Goal: Task Accomplishment & Management: Complete application form

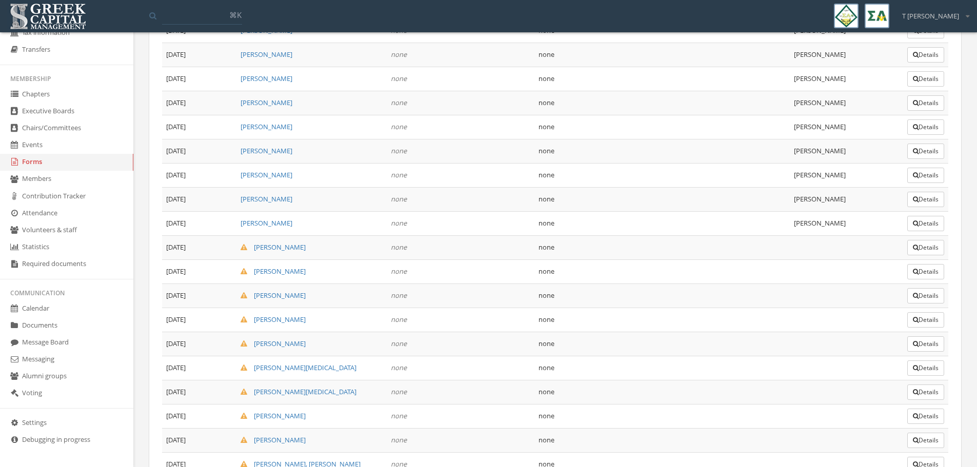
scroll to position [1142, 0]
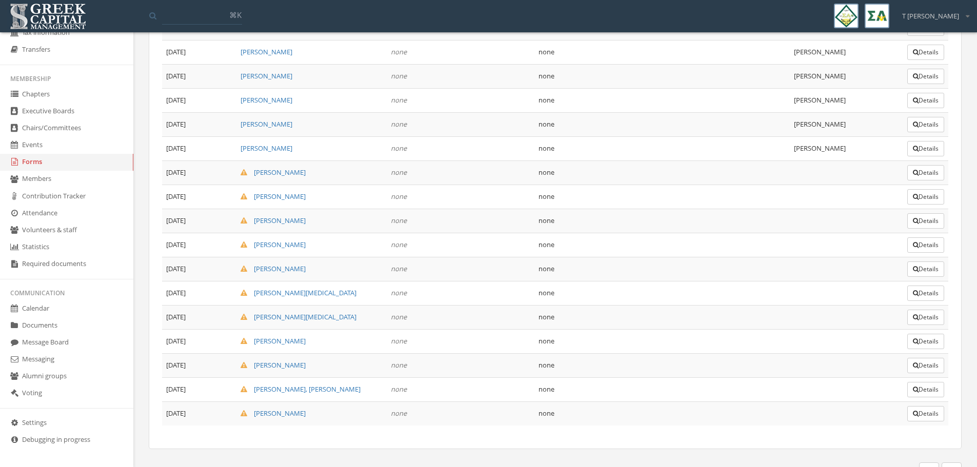
click at [924, 173] on button "Details" at bounding box center [925, 172] width 37 height 15
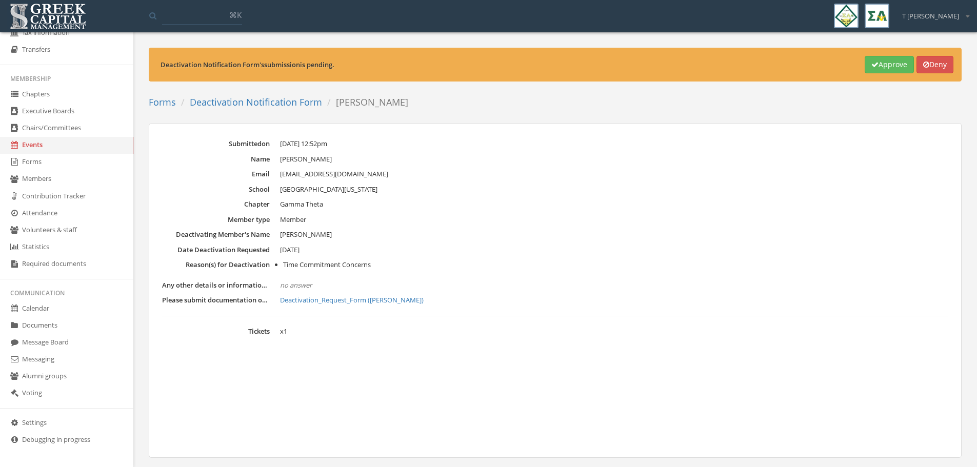
click at [368, 302] on link "Deactivation_Request_Form ([PERSON_NAME])" at bounding box center [614, 300] width 668 height 10
click at [887, 64] on button "Approve" at bounding box center [889, 64] width 49 height 17
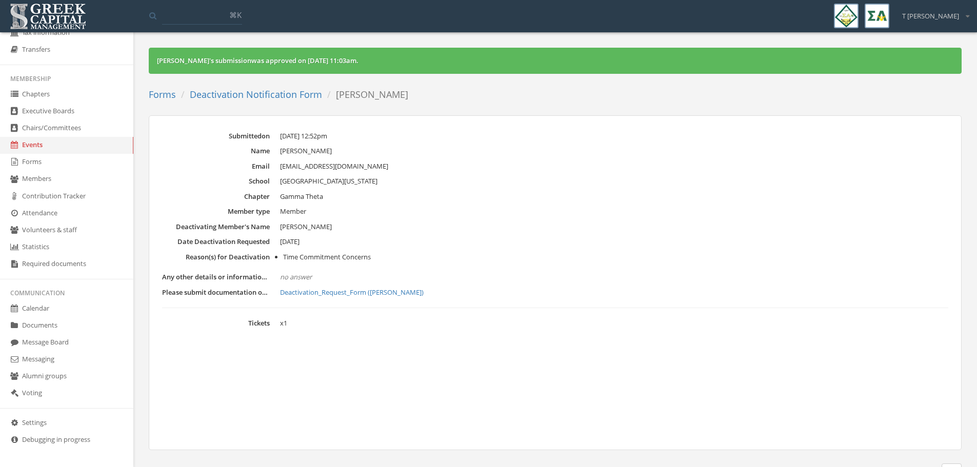
click at [270, 97] on link "Deactivation Notification Form" at bounding box center [256, 94] width 132 height 12
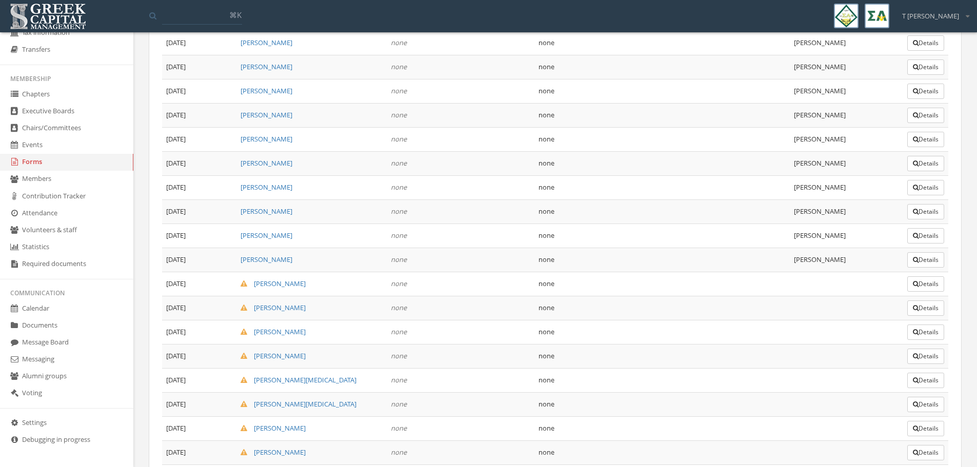
scroll to position [1155, 0]
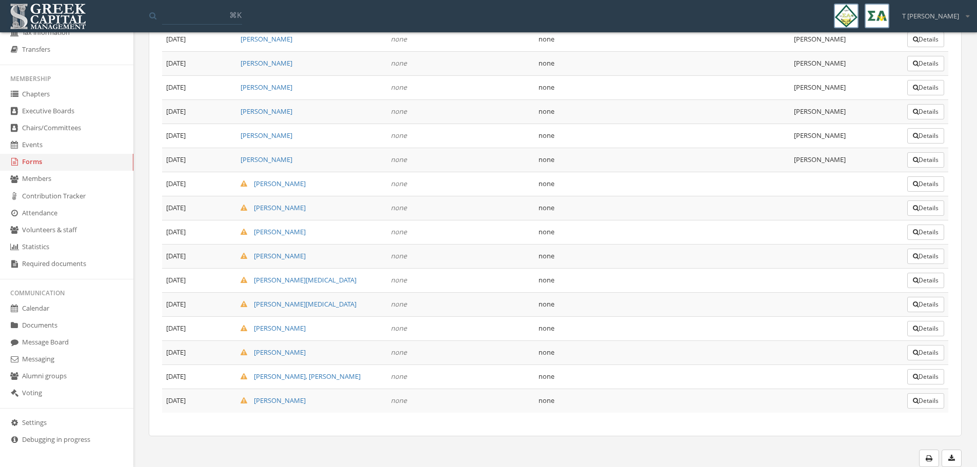
click at [922, 186] on button "Details" at bounding box center [925, 183] width 37 height 15
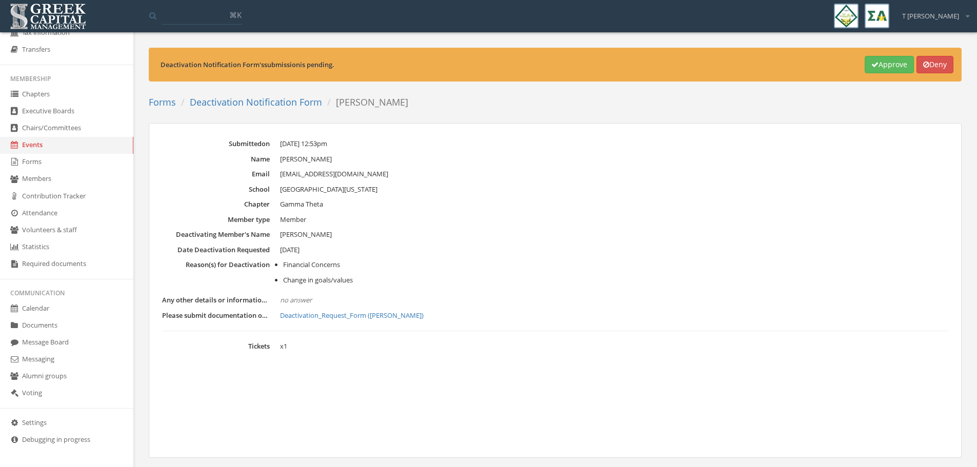
click at [344, 320] on link "Deactivation_Request_Form ([PERSON_NAME])" at bounding box center [614, 316] width 668 height 10
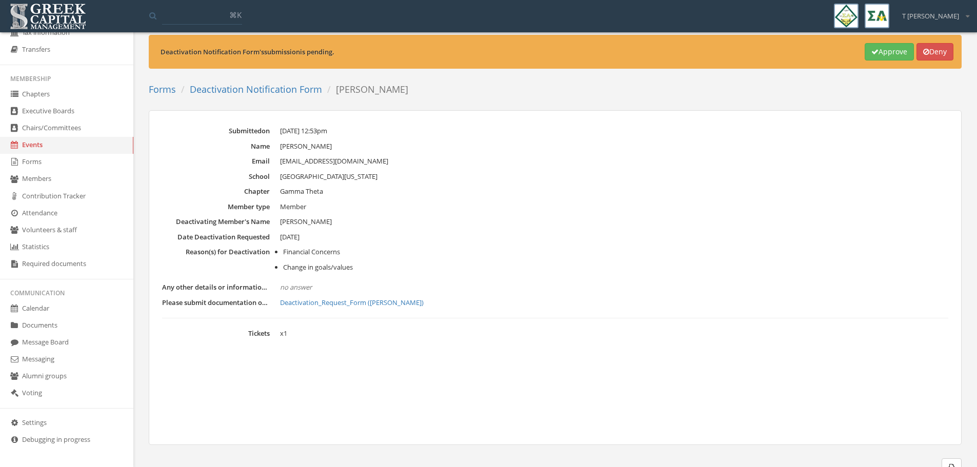
scroll to position [22, 0]
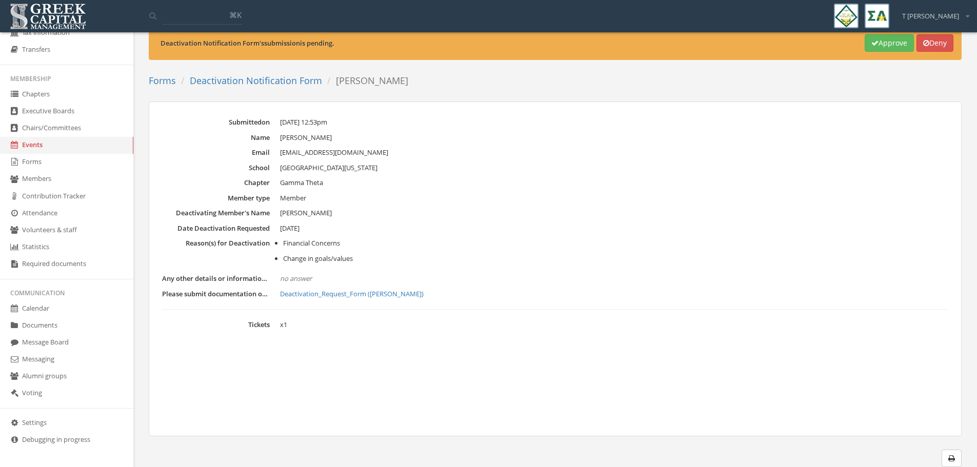
click at [878, 41] on button "Approve" at bounding box center [889, 42] width 49 height 17
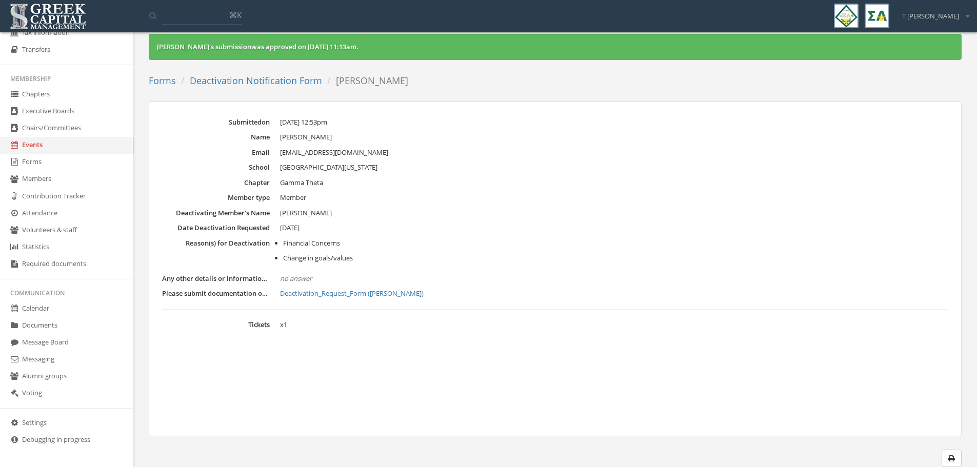
scroll to position [0, 0]
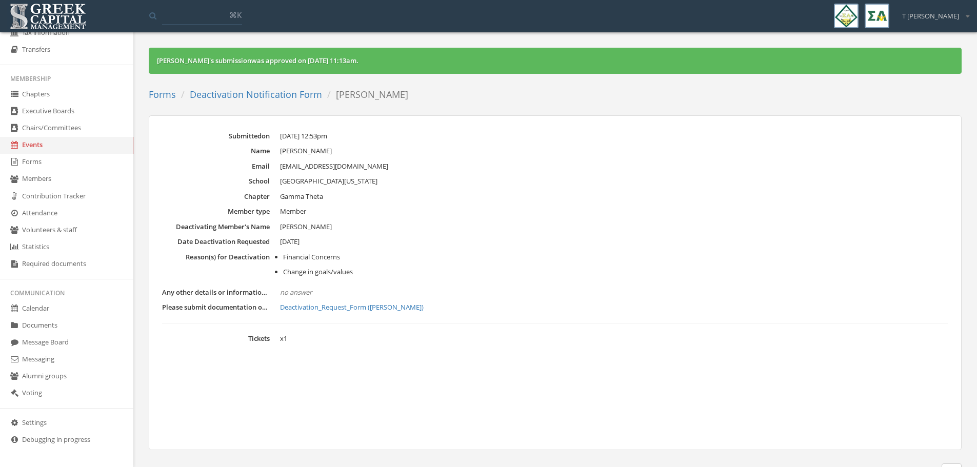
click at [244, 93] on link "Deactivation Notification Form" at bounding box center [256, 94] width 132 height 12
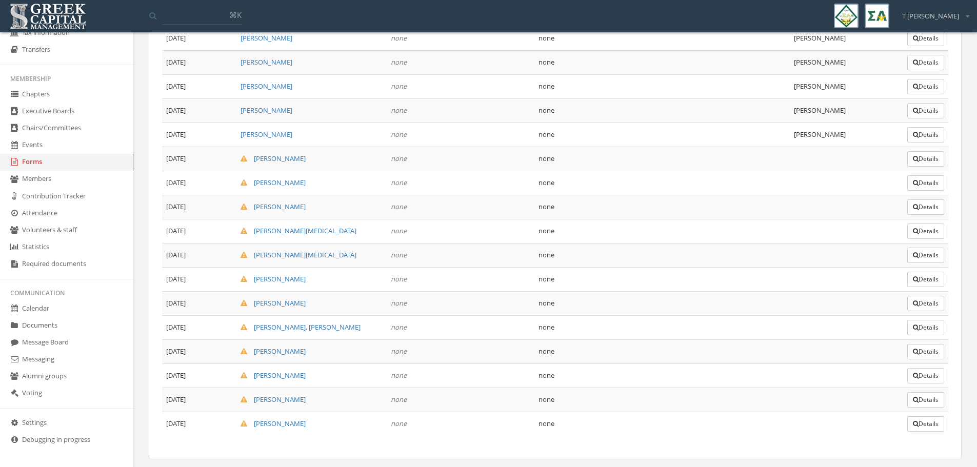
scroll to position [1228, 0]
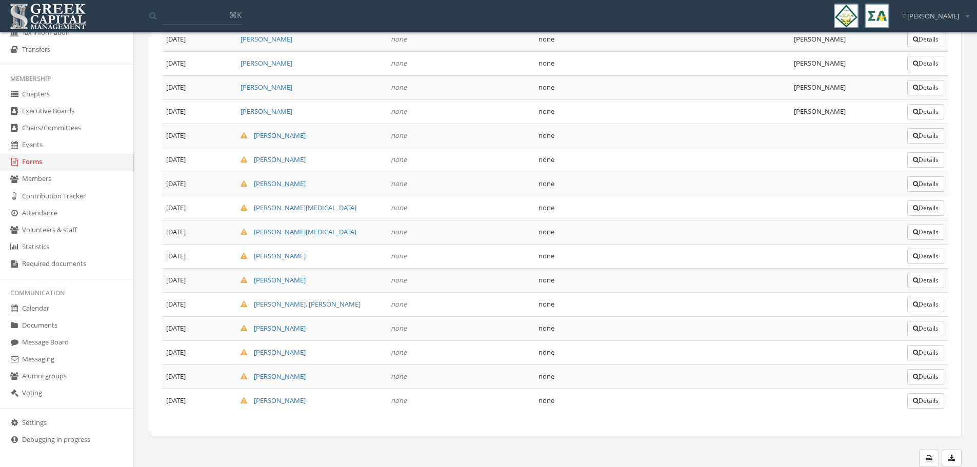
click at [919, 136] on button "Details" at bounding box center [925, 135] width 37 height 15
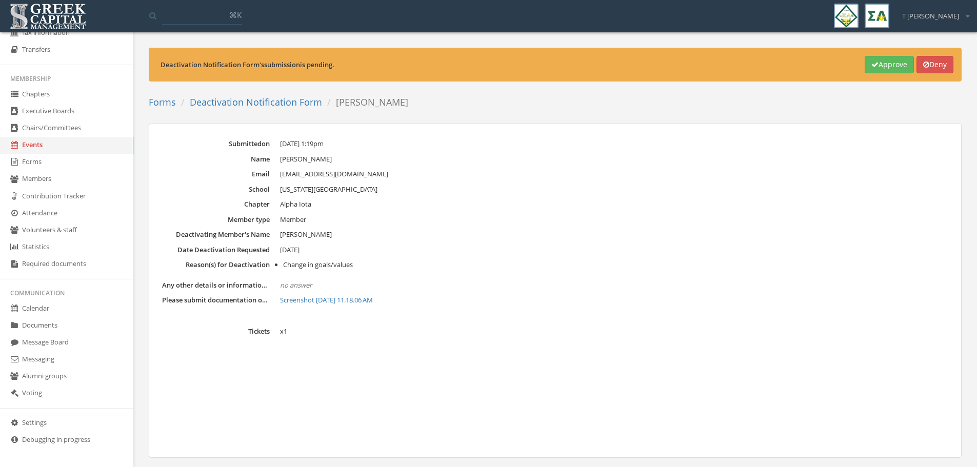
click at [336, 299] on link "Screenshot [DATE] 11.18.06 AM" at bounding box center [614, 300] width 668 height 10
click at [881, 69] on button "Approve" at bounding box center [889, 64] width 49 height 17
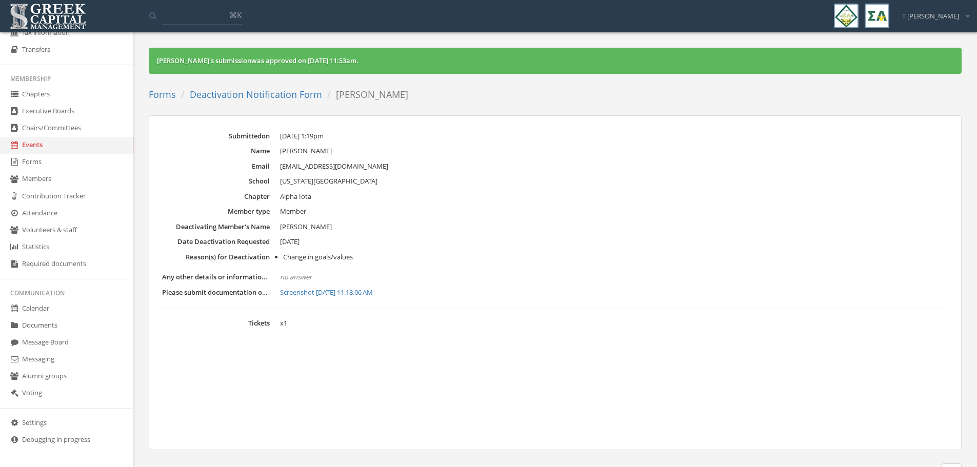
click at [254, 91] on link "Deactivation Notification Form" at bounding box center [256, 94] width 132 height 12
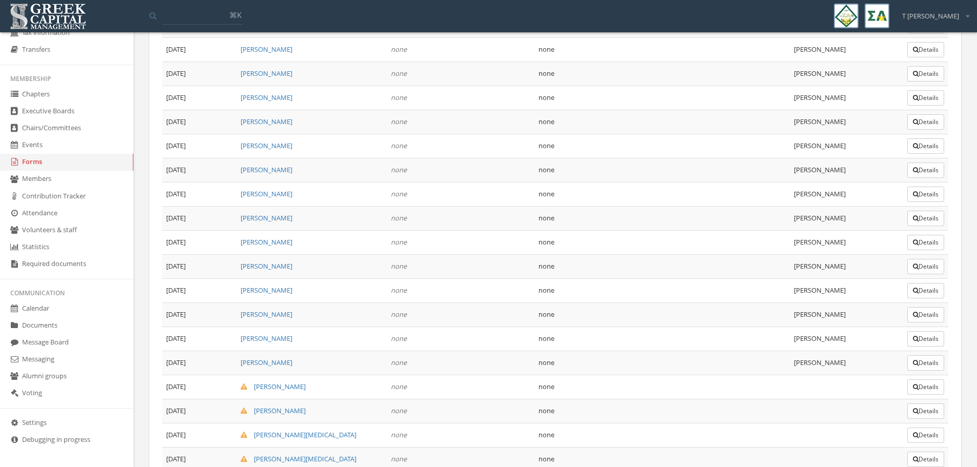
scroll to position [1228, 0]
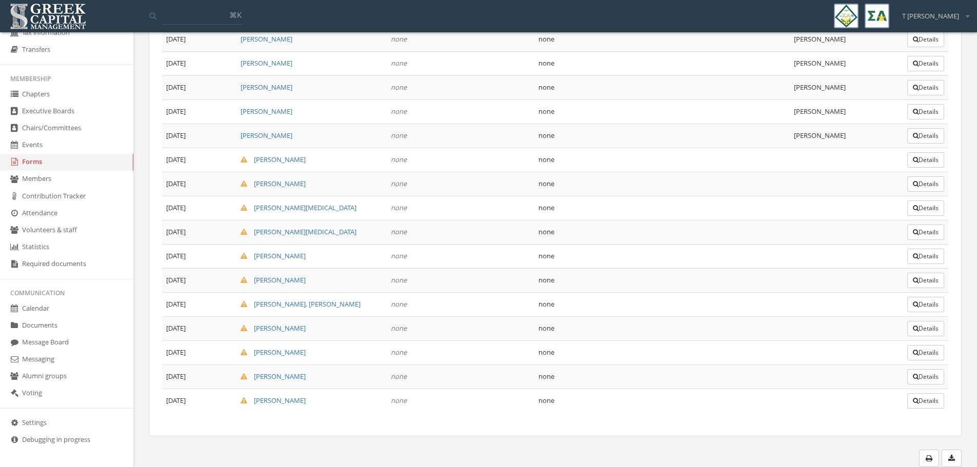
click at [928, 162] on button "Details" at bounding box center [925, 159] width 37 height 15
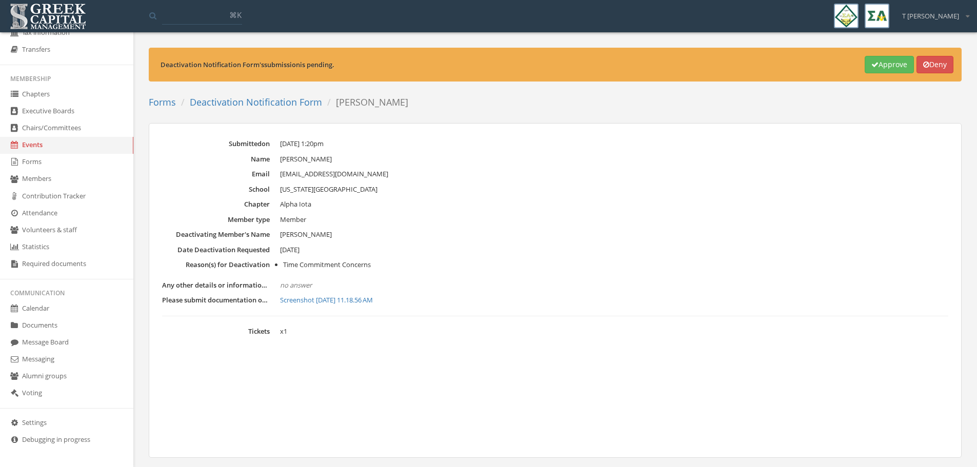
click at [339, 298] on link "Screenshot [DATE] 11.18.56 AM" at bounding box center [614, 300] width 668 height 10
click at [886, 68] on button "Approve" at bounding box center [889, 64] width 49 height 17
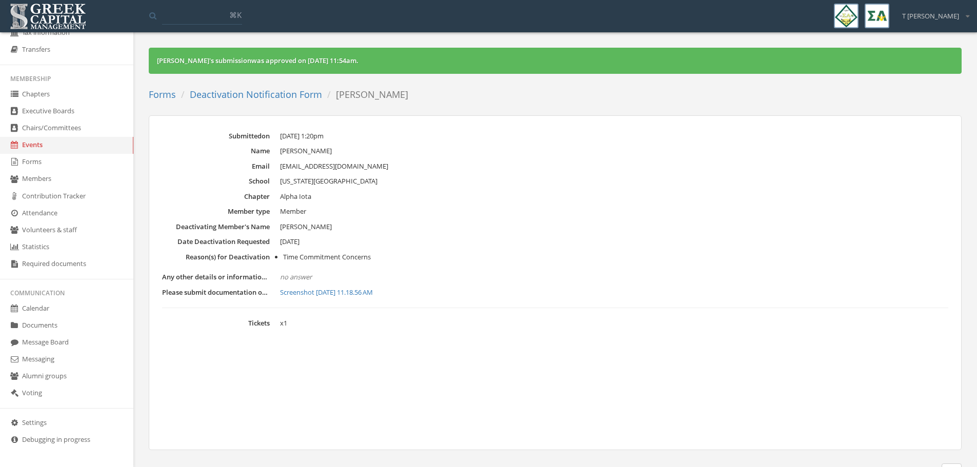
click at [277, 92] on link "Deactivation Notification Form" at bounding box center [256, 94] width 132 height 12
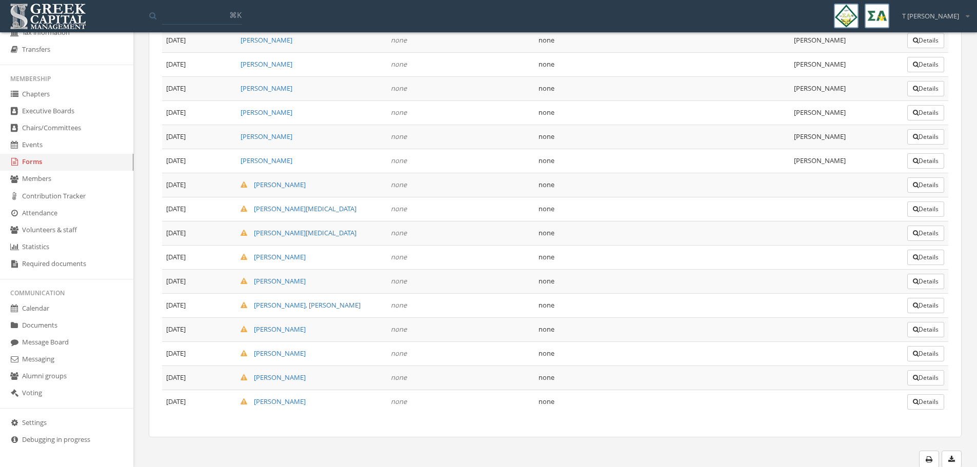
scroll to position [1228, 0]
click at [927, 181] on button "Details" at bounding box center [925, 183] width 37 height 15
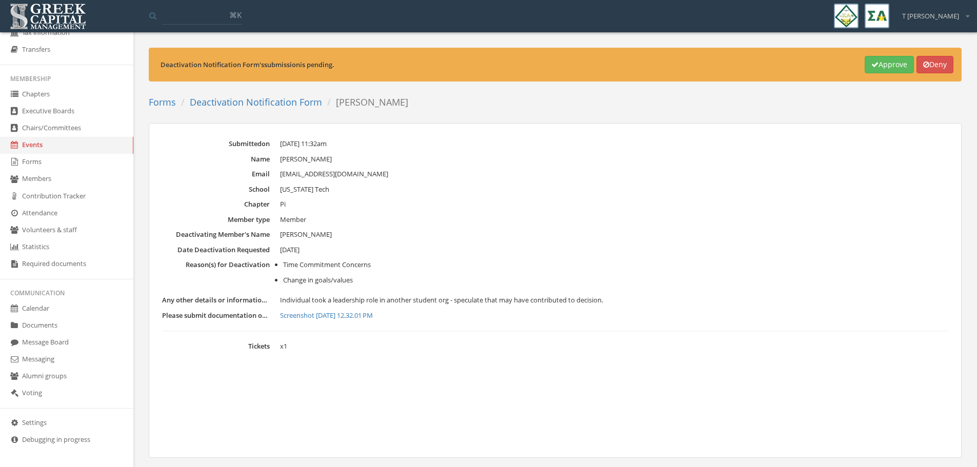
click at [370, 316] on link "Screenshot [DATE] 12.32.01 PM" at bounding box center [614, 316] width 668 height 10
click at [351, 314] on link "Screenshot [DATE] 12.32.01 PM" at bounding box center [614, 316] width 668 height 10
click at [876, 66] on button "Approve" at bounding box center [889, 64] width 49 height 17
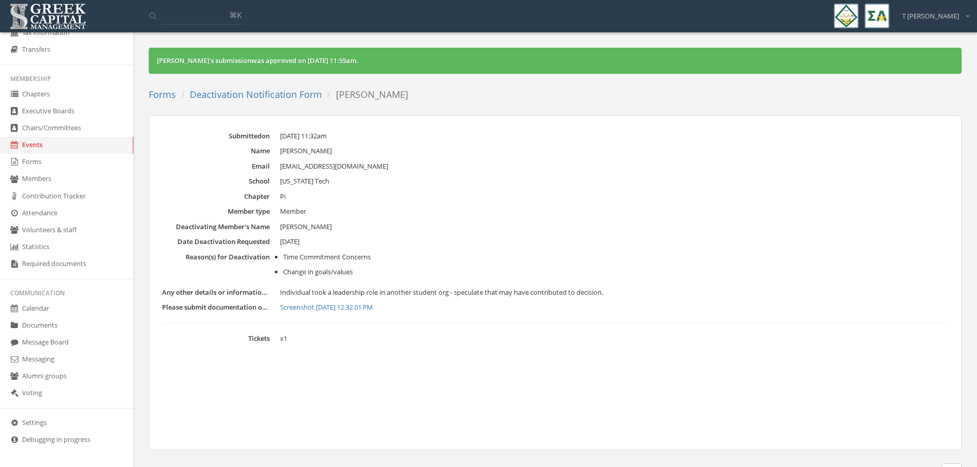
click at [280, 95] on link "Deactivation Notification Form" at bounding box center [256, 94] width 132 height 12
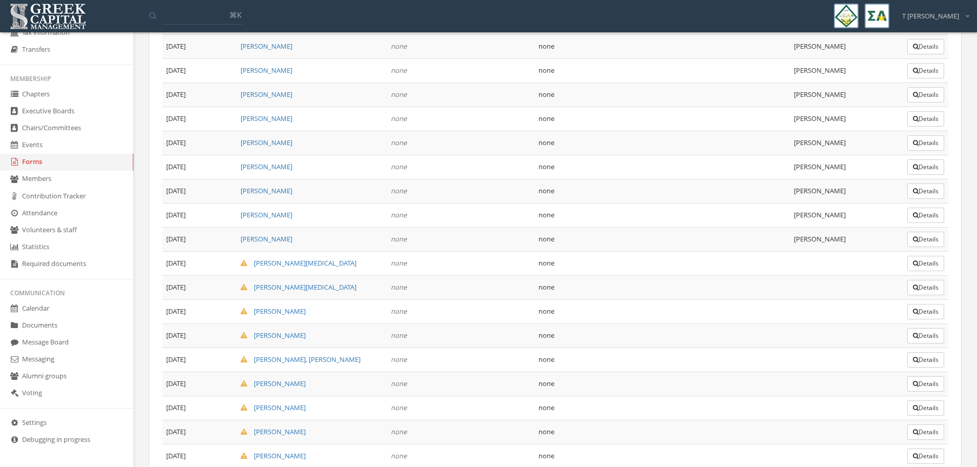
scroll to position [1228, 0]
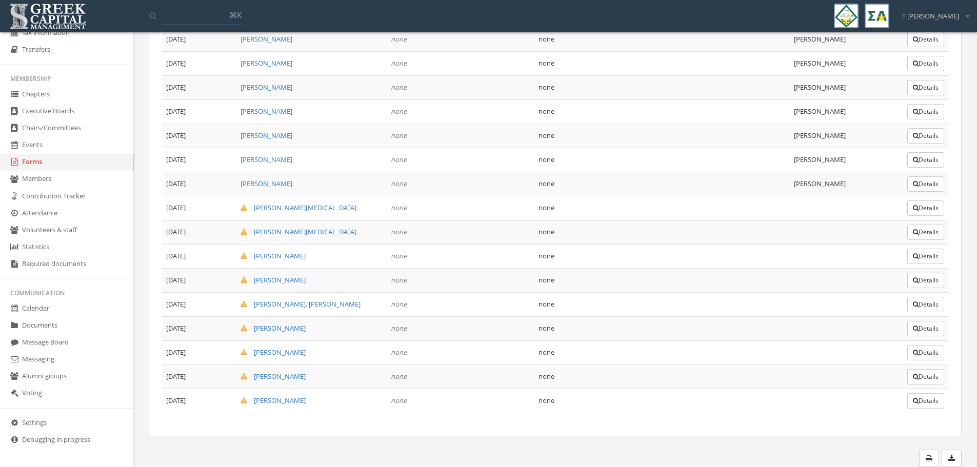
click at [917, 206] on button "Details" at bounding box center [925, 208] width 37 height 15
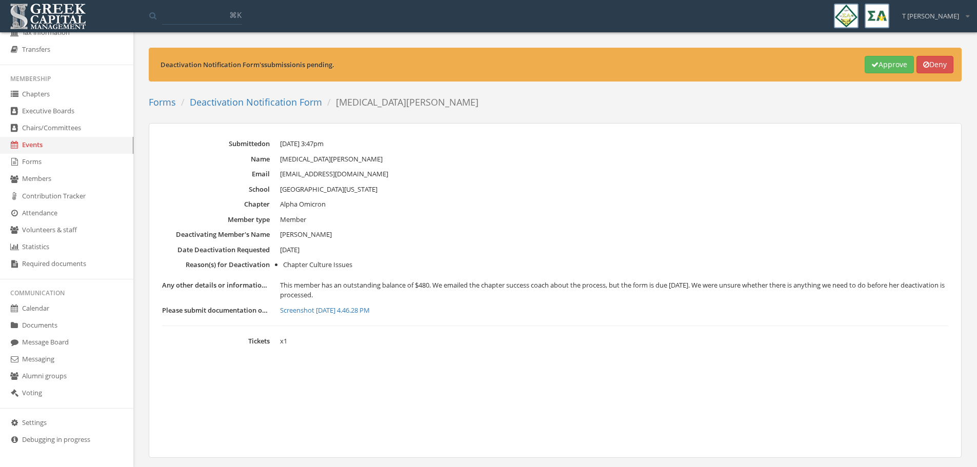
click at [271, 104] on link "Deactivation Notification Form" at bounding box center [256, 102] width 132 height 12
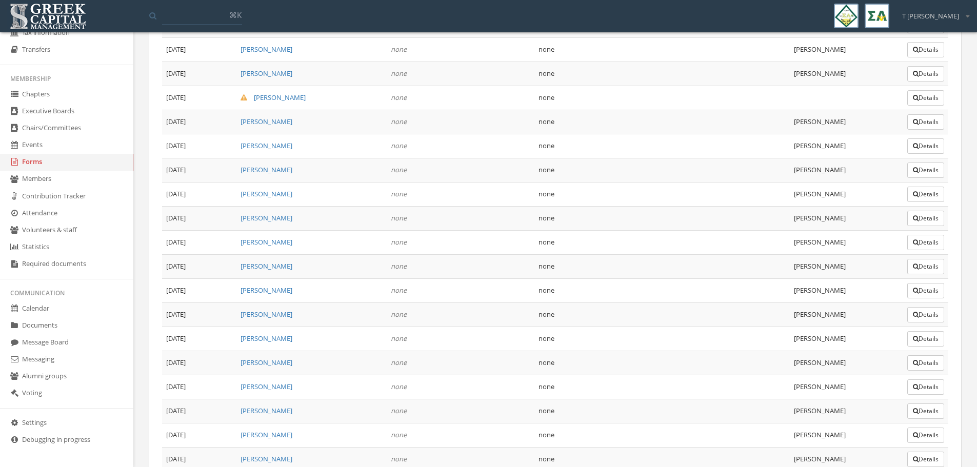
scroll to position [987, 0]
